Goal: Find specific page/section: Find specific page/section

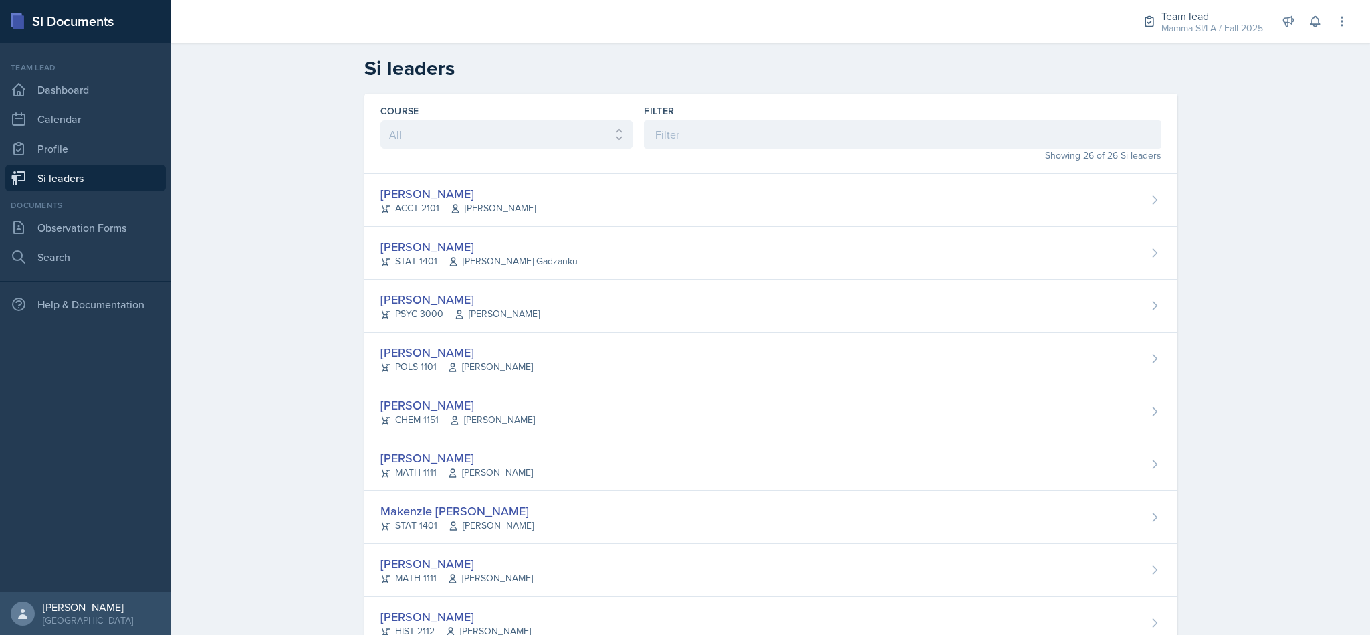
click at [1208, 24] on div "Mamma SI/LA / Fall 2025" at bounding box center [1213, 28] width 102 height 14
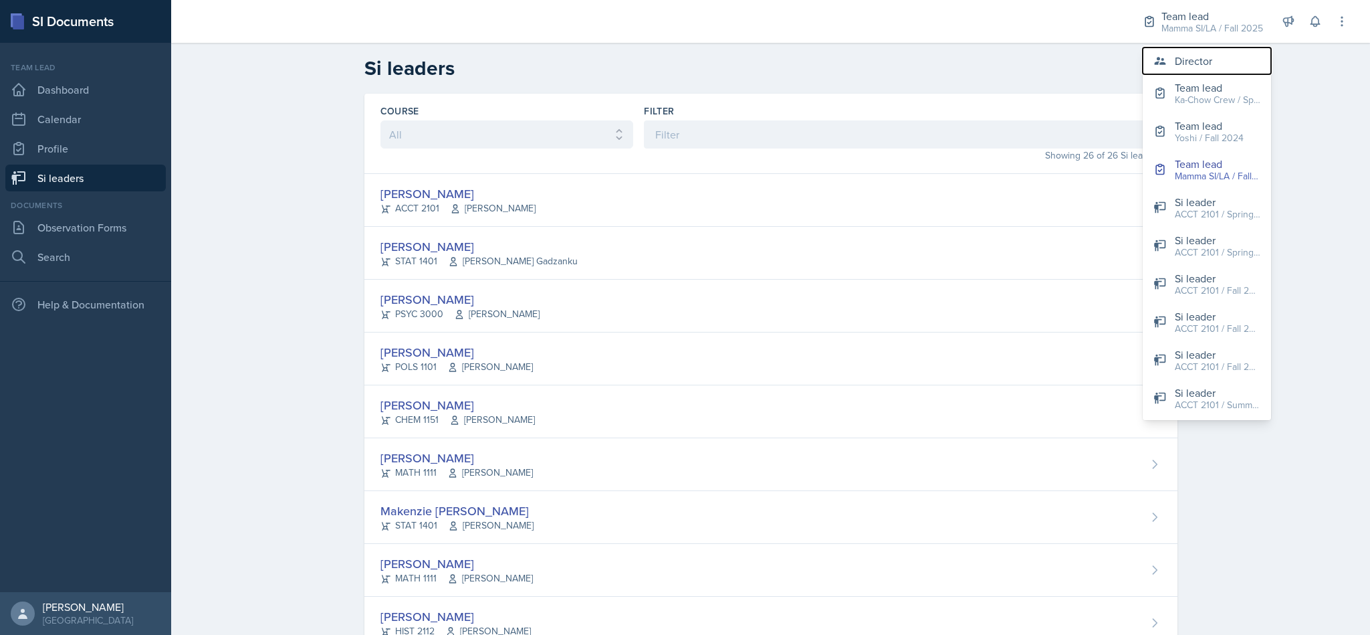
click at [1206, 68] on div "Director" at bounding box center [1193, 61] width 37 height 16
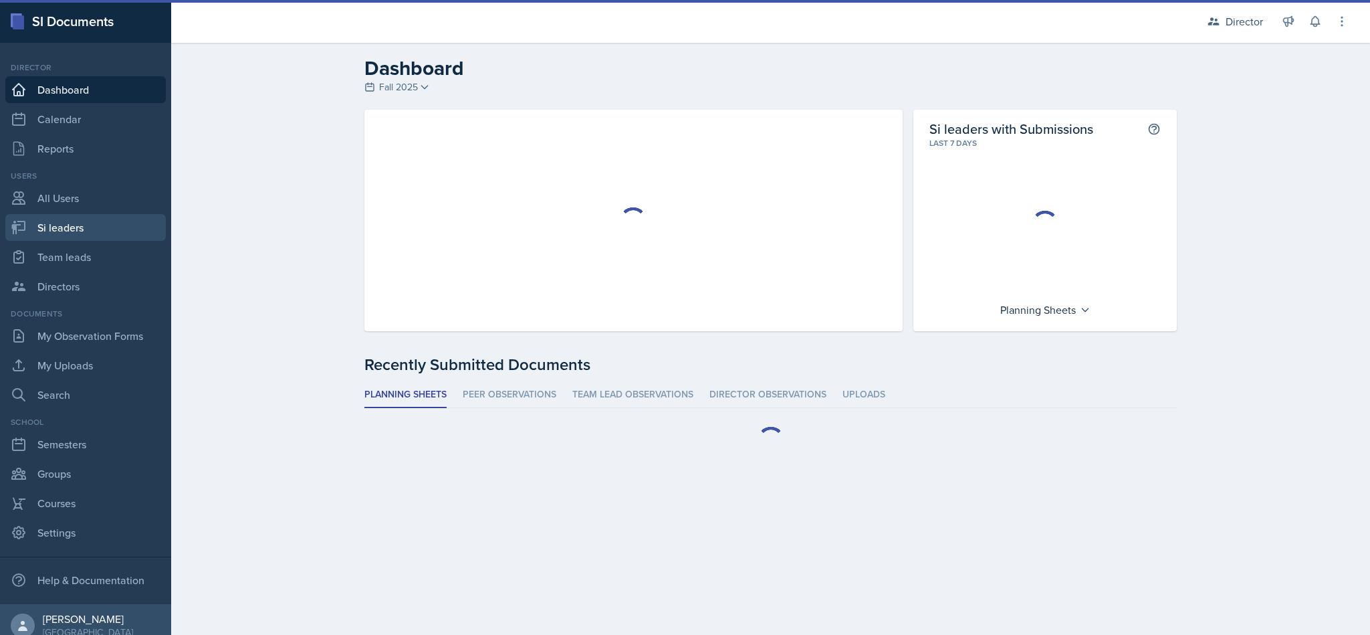
click at [95, 219] on link "Si leaders" at bounding box center [85, 227] width 160 height 27
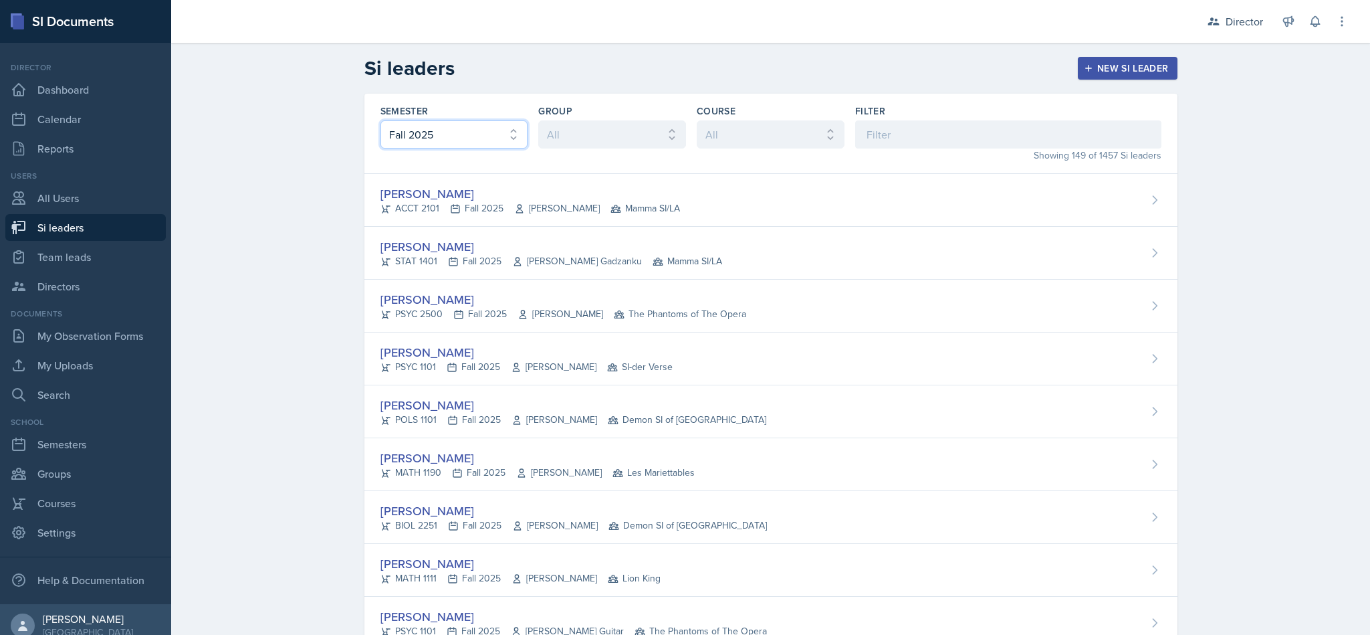
click at [452, 124] on select "All Fall 2025 Summer 2025 Spring 2025 Fall 2024 Summer 2024 Spring 2024 Fall 20…" at bounding box center [455, 134] width 148 height 28
select select "e2039551-f485-4c1b-a525-5b9893bb04c4"
click at [381, 120] on select "All Fall 2025 Summer 2025 Spring 2025 Fall 2024 Summer 2024 Spring 2024 Fall 20…" at bounding box center [455, 134] width 148 height 28
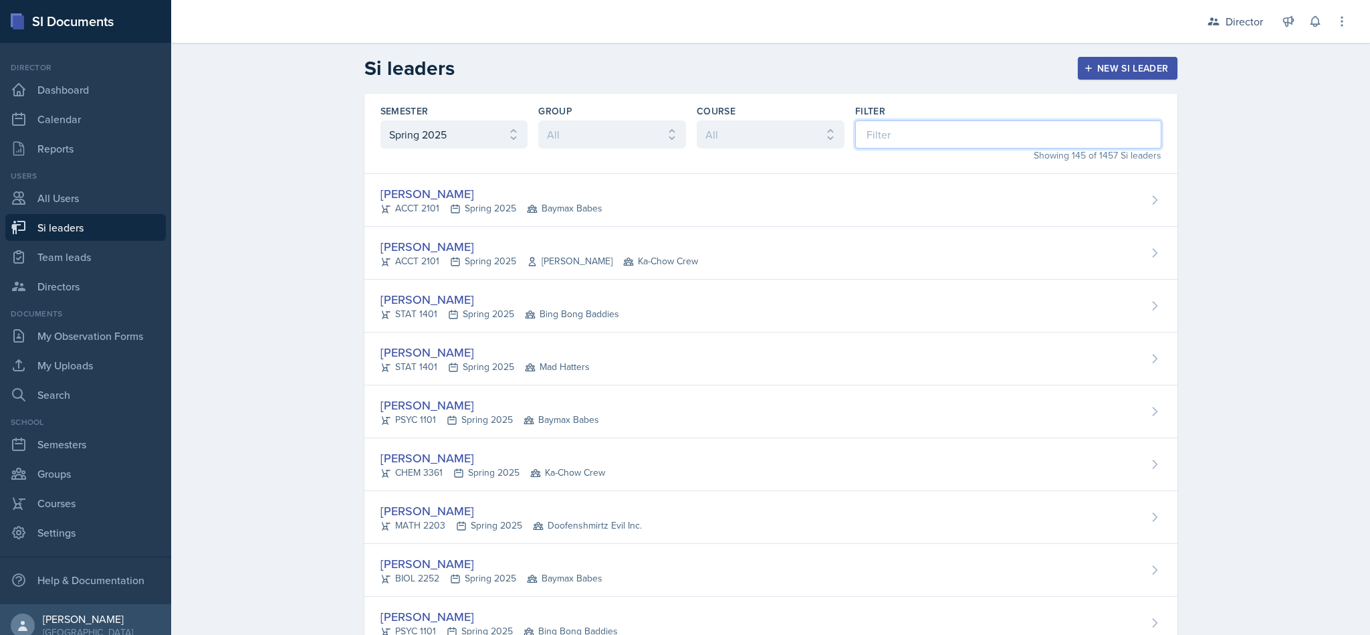
click at [922, 139] on input at bounding box center [1008, 134] width 306 height 28
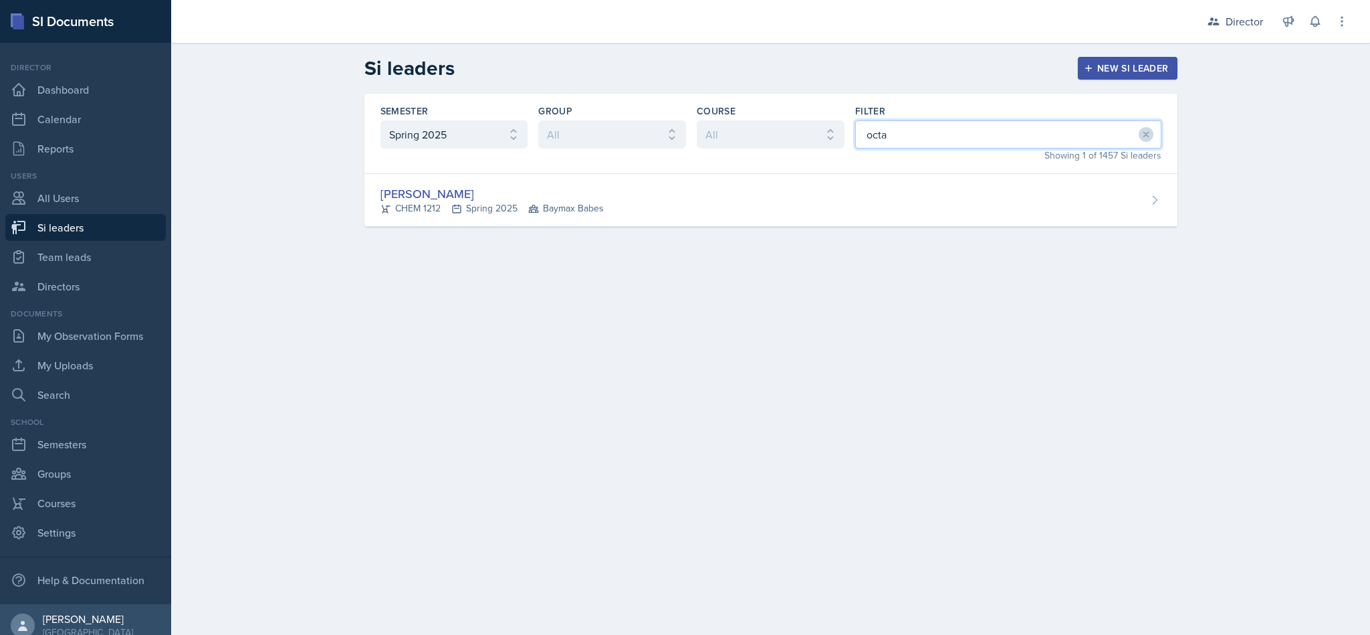
type input "octa"
click at [920, 201] on div "[PERSON_NAME] CHEM 1212 Spring 2025 Baymax Babes" at bounding box center [770, 200] width 813 height 53
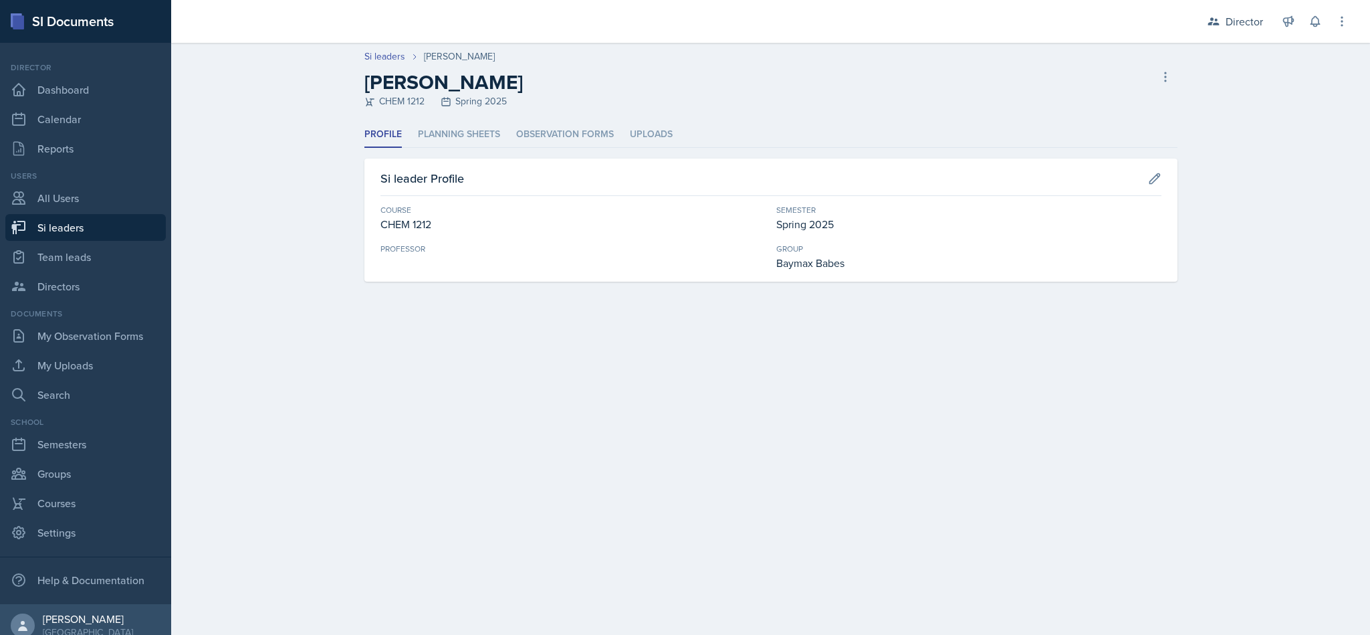
click at [454, 115] on header "Si leaders [PERSON_NAME] [PERSON_NAME] CHEM 1212 Spring 2025 [PERSON_NAME] lead…" at bounding box center [770, 82] width 1199 height 79
click at [454, 144] on li "Planning Sheets" at bounding box center [459, 135] width 82 height 26
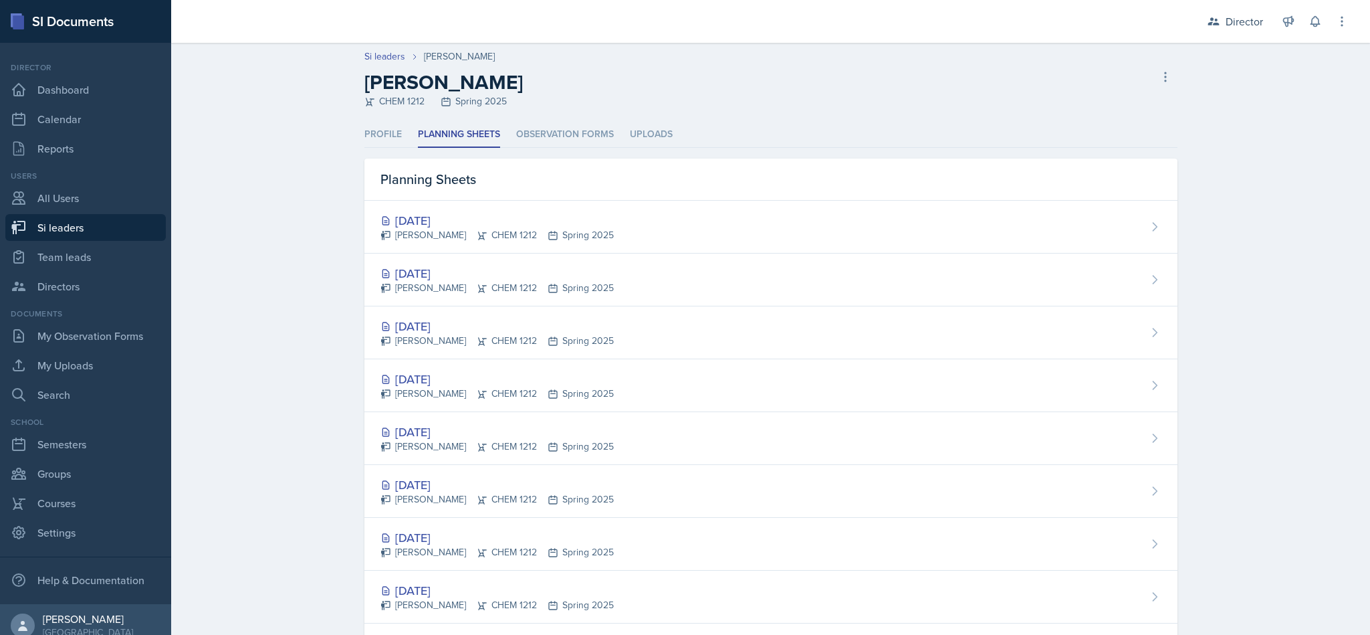
click at [548, 134] on li "Observation Forms" at bounding box center [565, 135] width 98 height 26
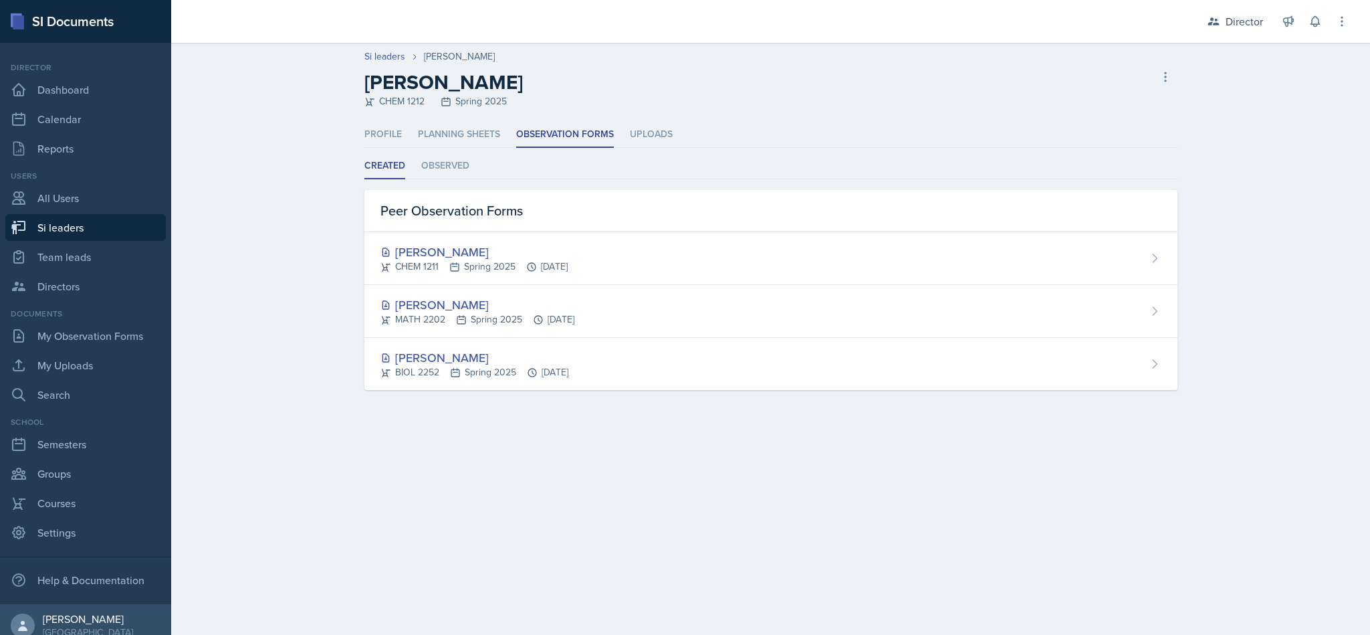
click at [447, 163] on li "Observed" at bounding box center [445, 166] width 48 height 26
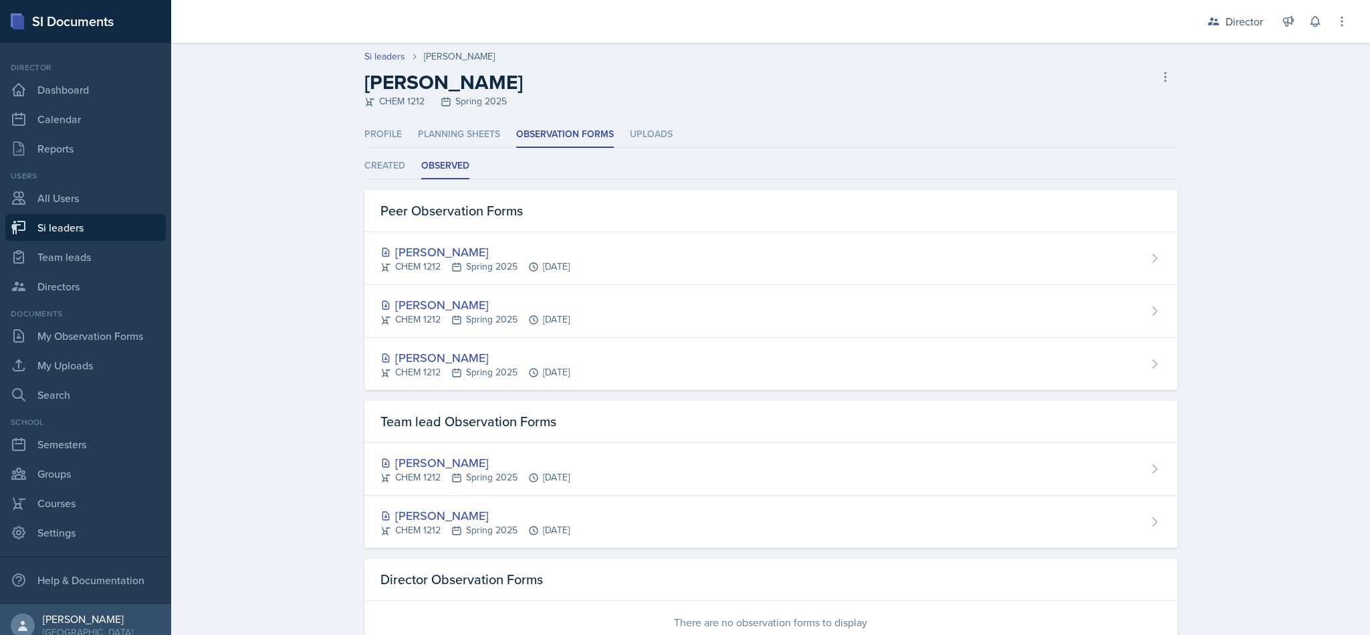
click at [570, 474] on div "CHEM 1212 Spring 2025 [DATE]" at bounding box center [475, 477] width 189 height 14
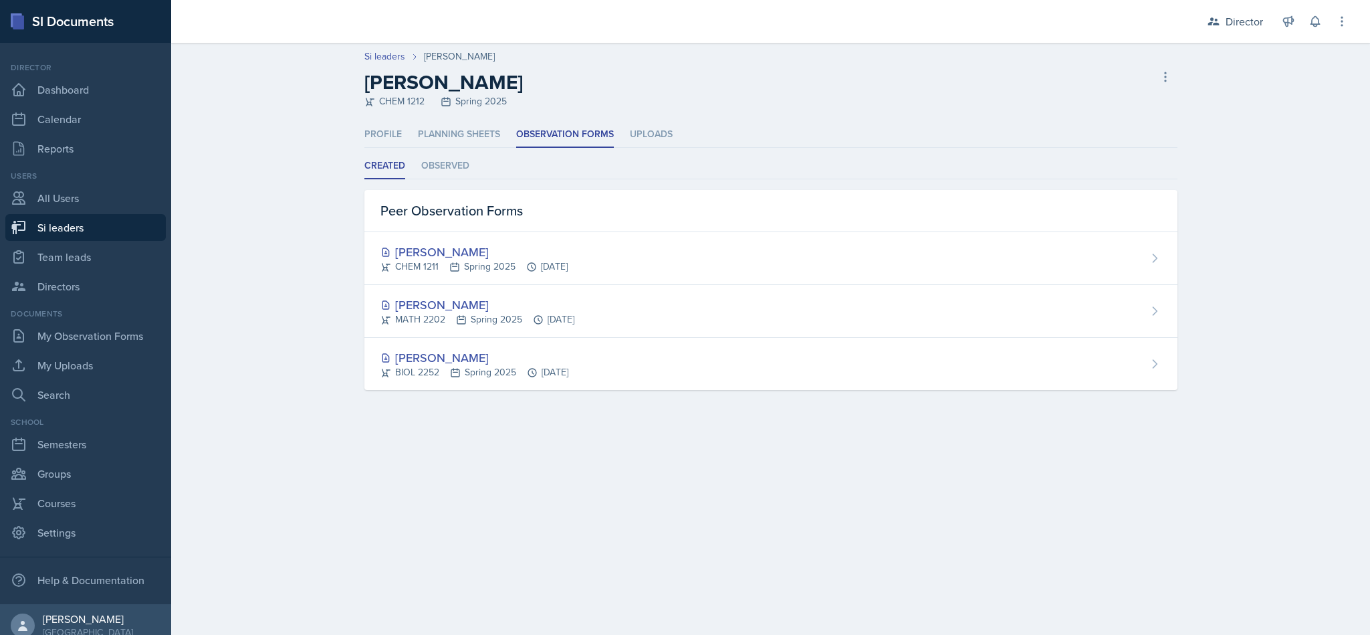
click at [459, 175] on li "Observed" at bounding box center [445, 166] width 48 height 26
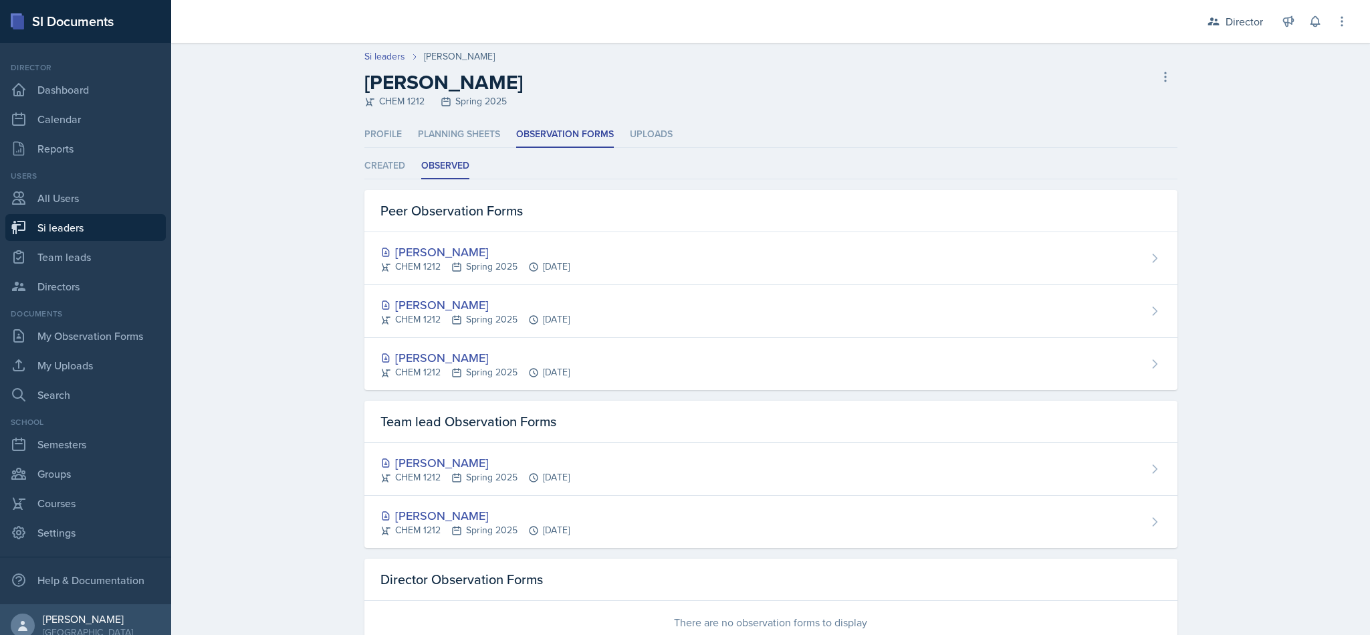
click at [598, 463] on div "[PERSON_NAME] CHEM 1212 Spring 2025 [DATE]" at bounding box center [770, 469] width 813 height 53
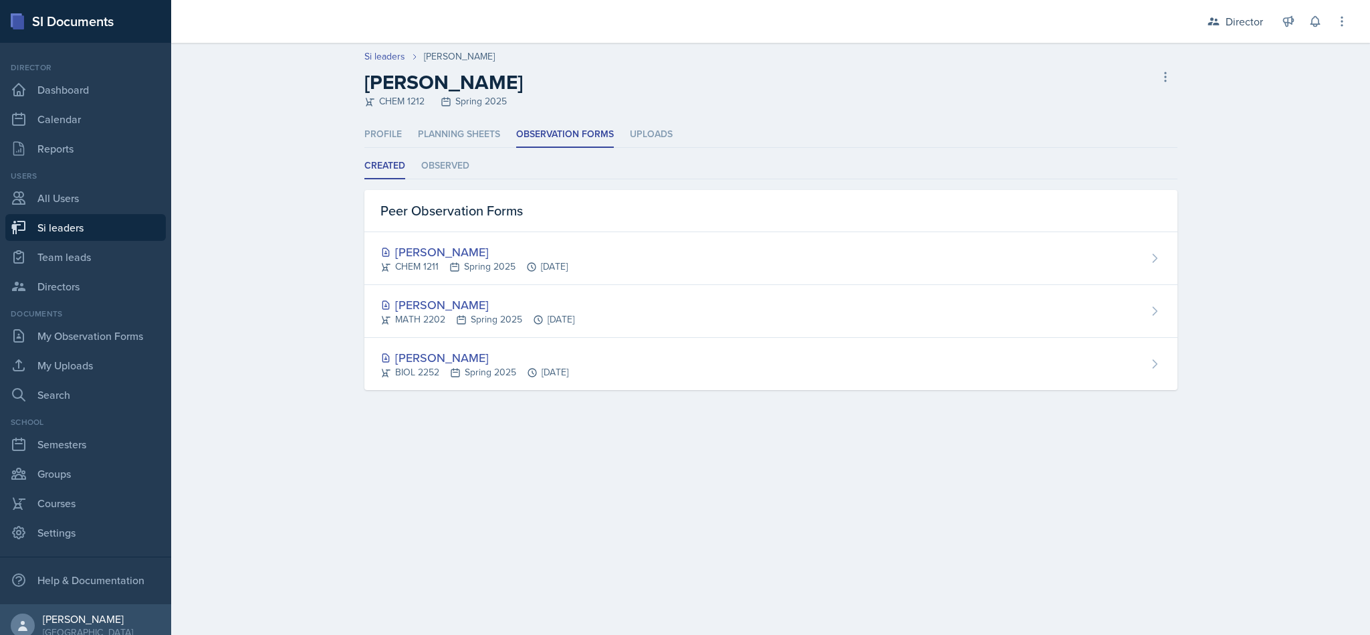
click at [415, 171] on ul "Created Observed" at bounding box center [770, 166] width 813 height 26
click at [444, 163] on li "Observed" at bounding box center [445, 166] width 48 height 26
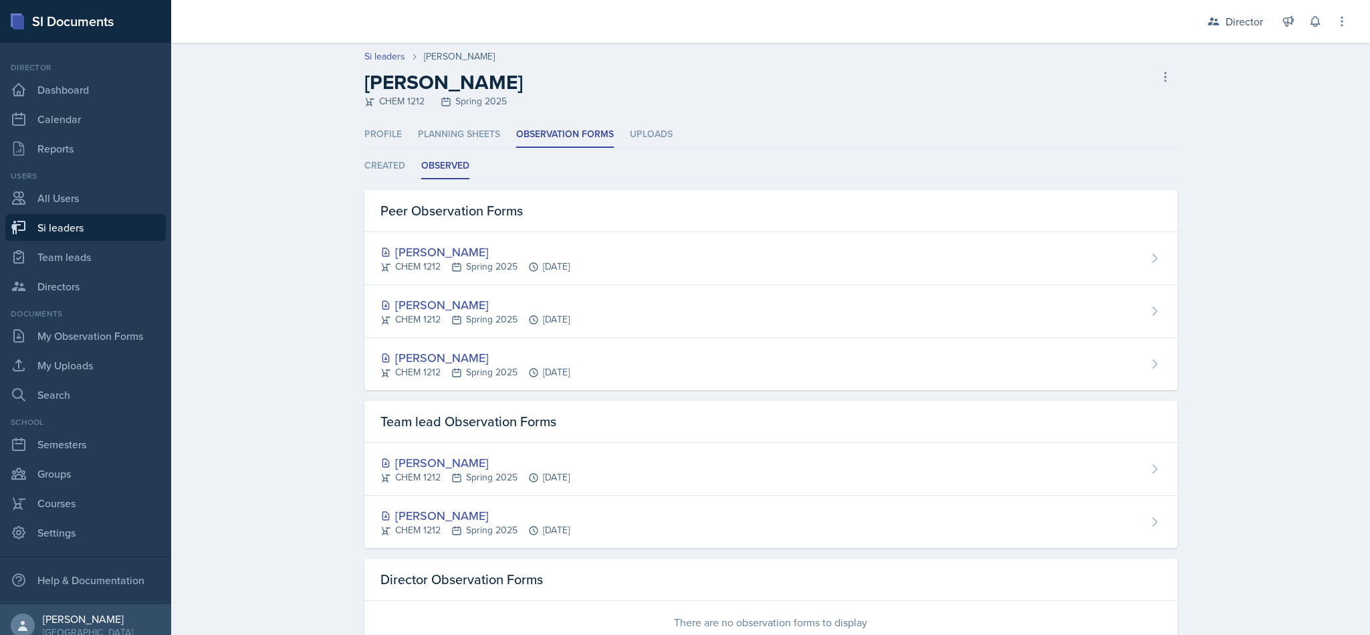
scroll to position [33, 0]
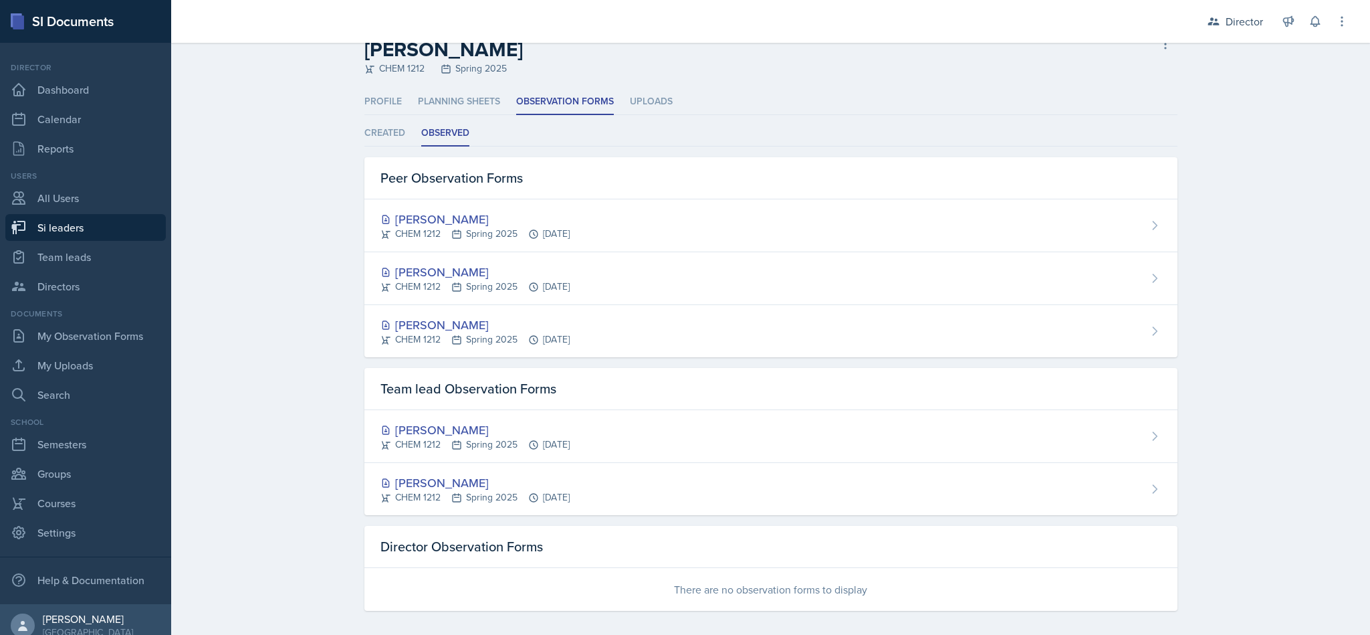
click at [568, 514] on div "[PERSON_NAME] CHEM 1212 Spring 2025 [DATE]" at bounding box center [770, 489] width 813 height 52
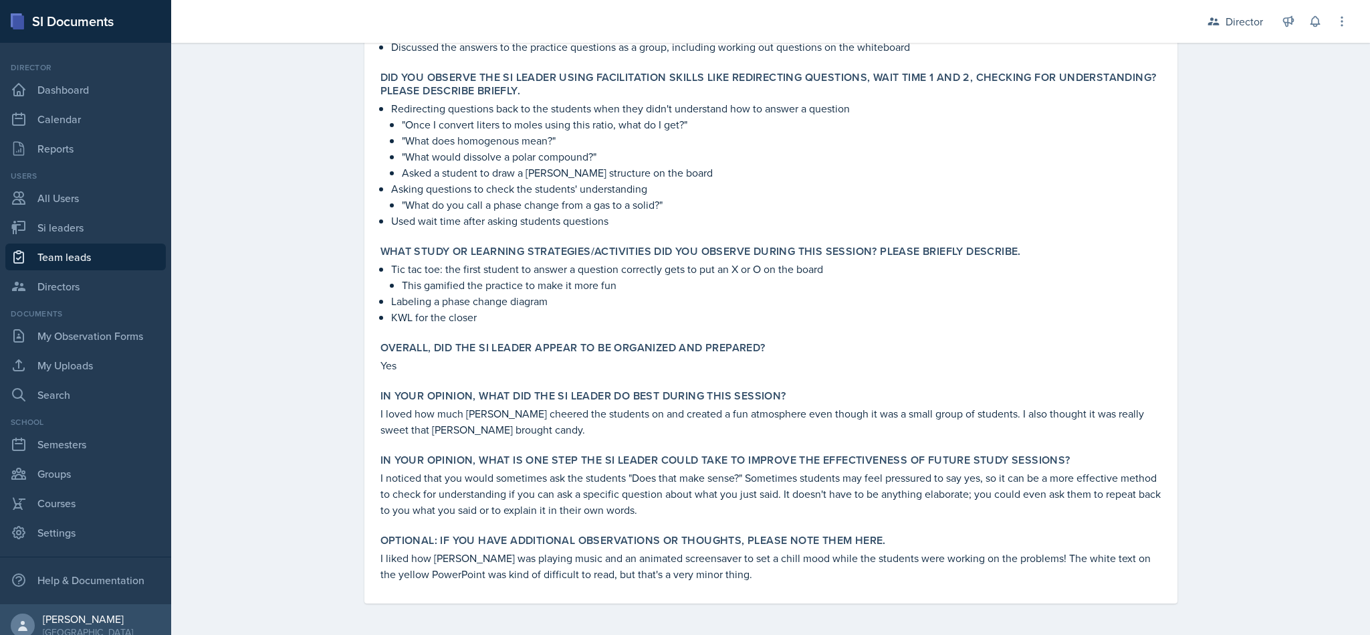
scroll to position [217, 0]
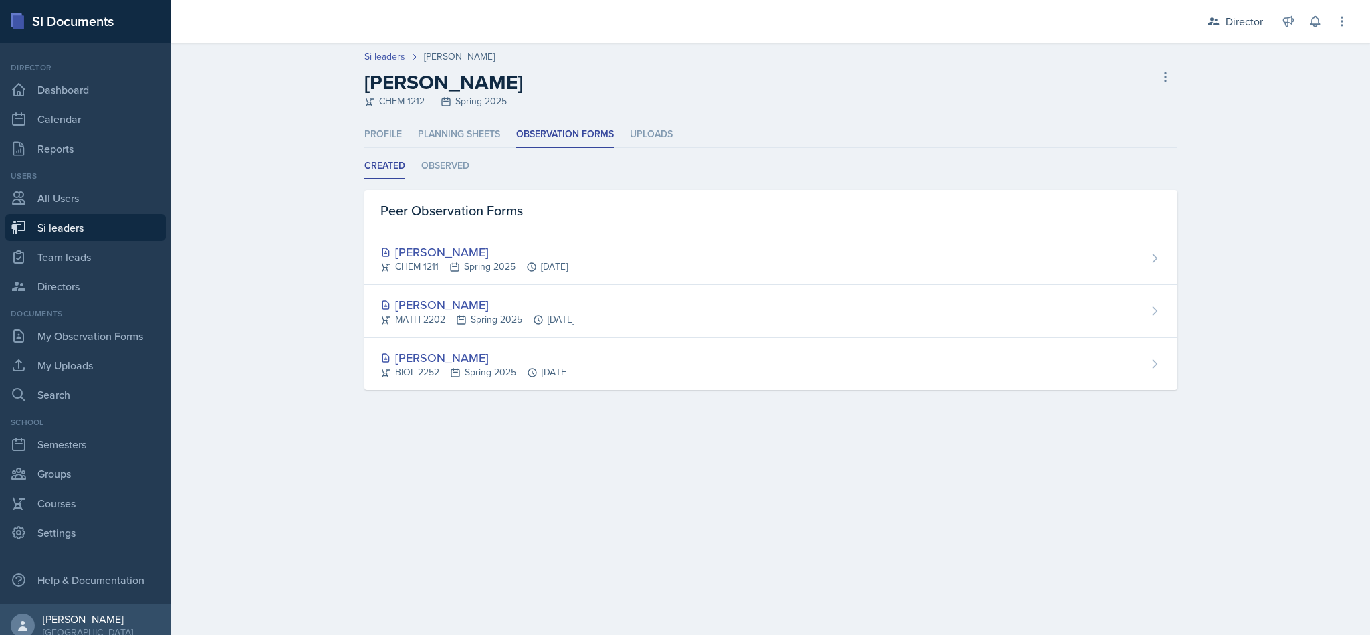
click at [442, 169] on li "Observed" at bounding box center [445, 166] width 48 height 26
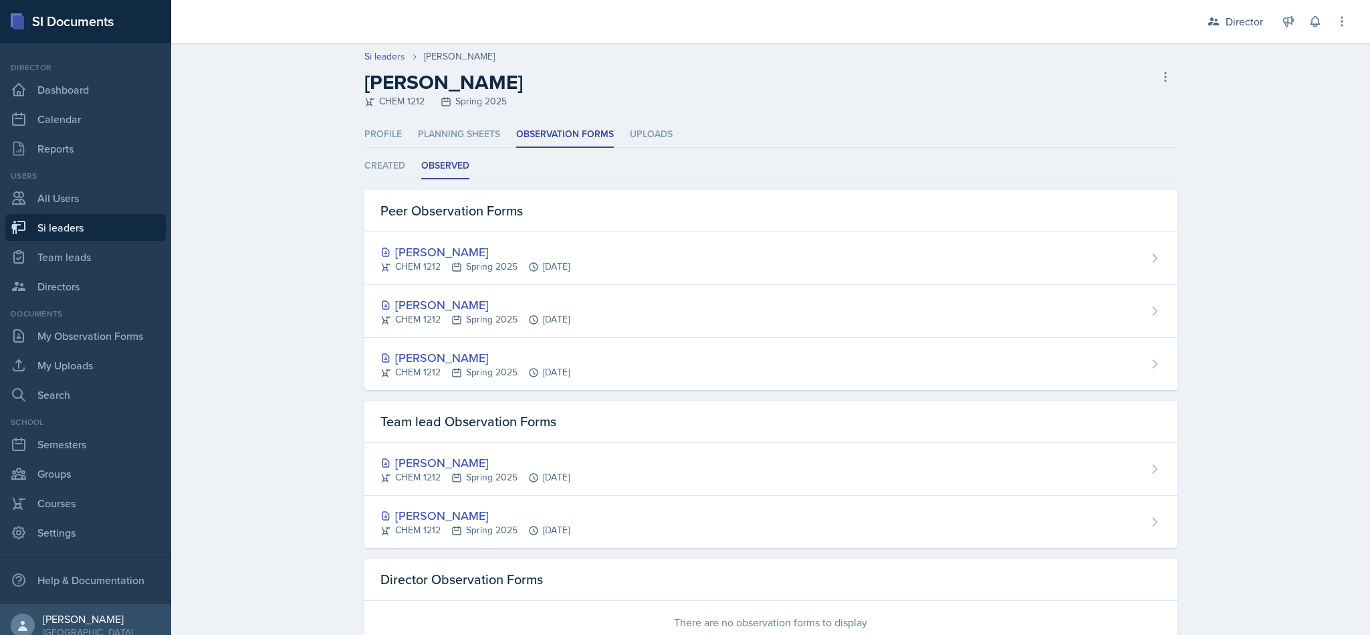
click at [488, 237] on div "[PERSON_NAME] CHEM 1212 Spring 2025 [DATE]" at bounding box center [770, 258] width 813 height 53
